Goal: Task Accomplishment & Management: Complete application form

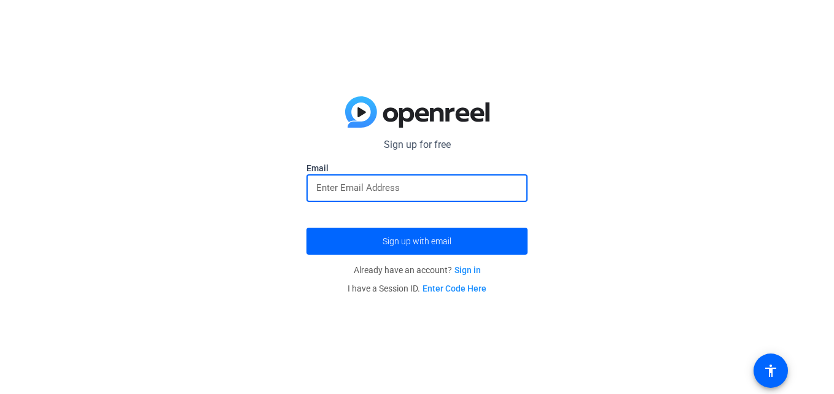
click at [441, 191] on input "email" at bounding box center [416, 188] width 201 height 15
type input "[EMAIL_ADDRESS][DOMAIN_NAME]"
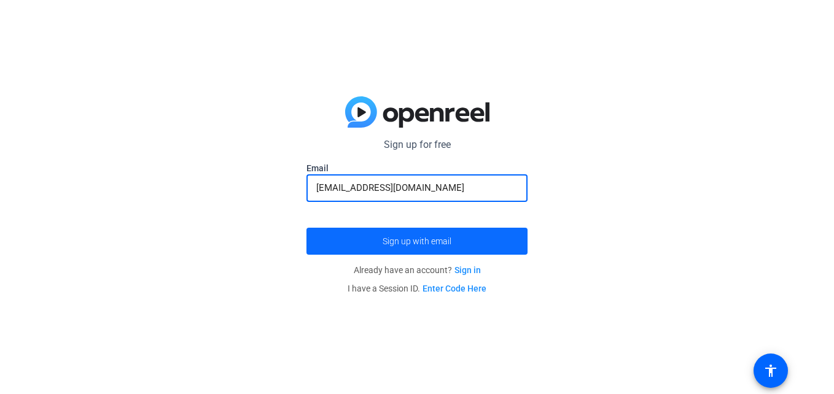
click at [413, 241] on span "Sign up with email" at bounding box center [417, 241] width 69 height 0
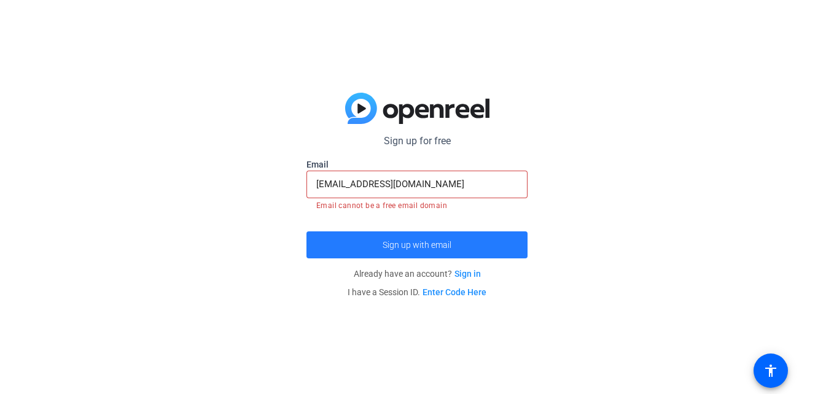
click at [413, 245] on span "Sign up with email" at bounding box center [417, 245] width 69 height 0
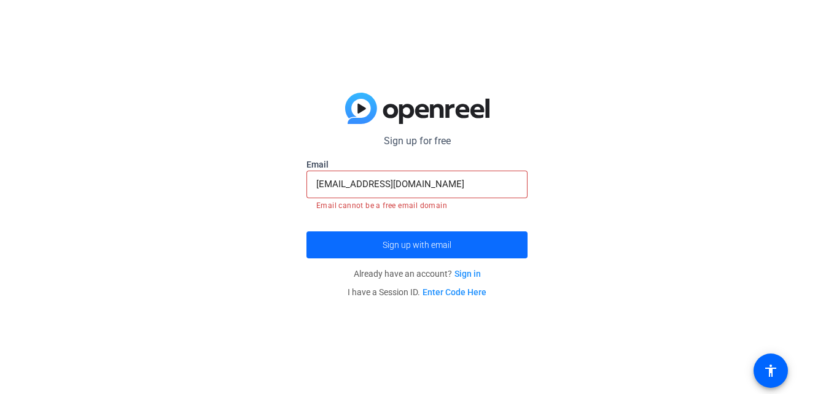
click at [413, 245] on span "Sign up with email" at bounding box center [417, 245] width 69 height 0
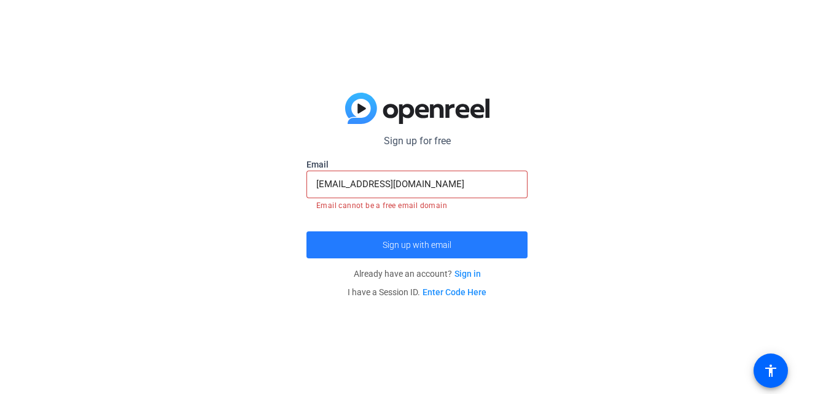
click at [413, 245] on span "Sign up with email" at bounding box center [417, 245] width 69 height 0
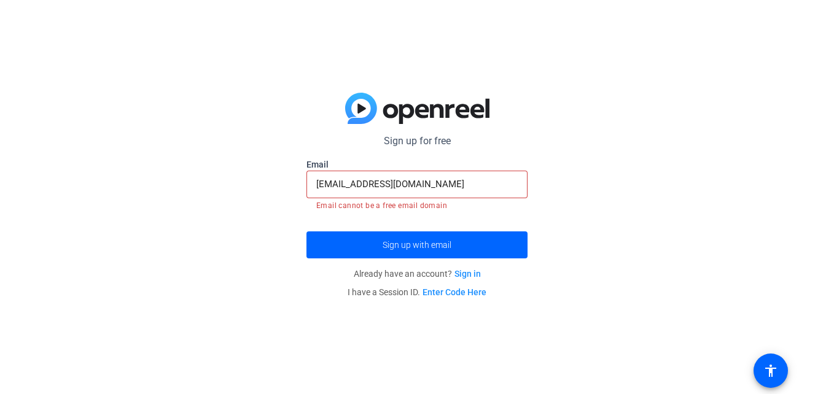
drag, startPoint x: 413, startPoint y: 243, endPoint x: 292, endPoint y: 240, distance: 121.6
click at [292, 240] on div "Sign up for free [EMAIL_ADDRESS][DOMAIN_NAME] Email [EMAIL_ADDRESS][DOMAIN_NAME…" at bounding box center [417, 197] width 834 height 394
